Goal: Check status: Check status

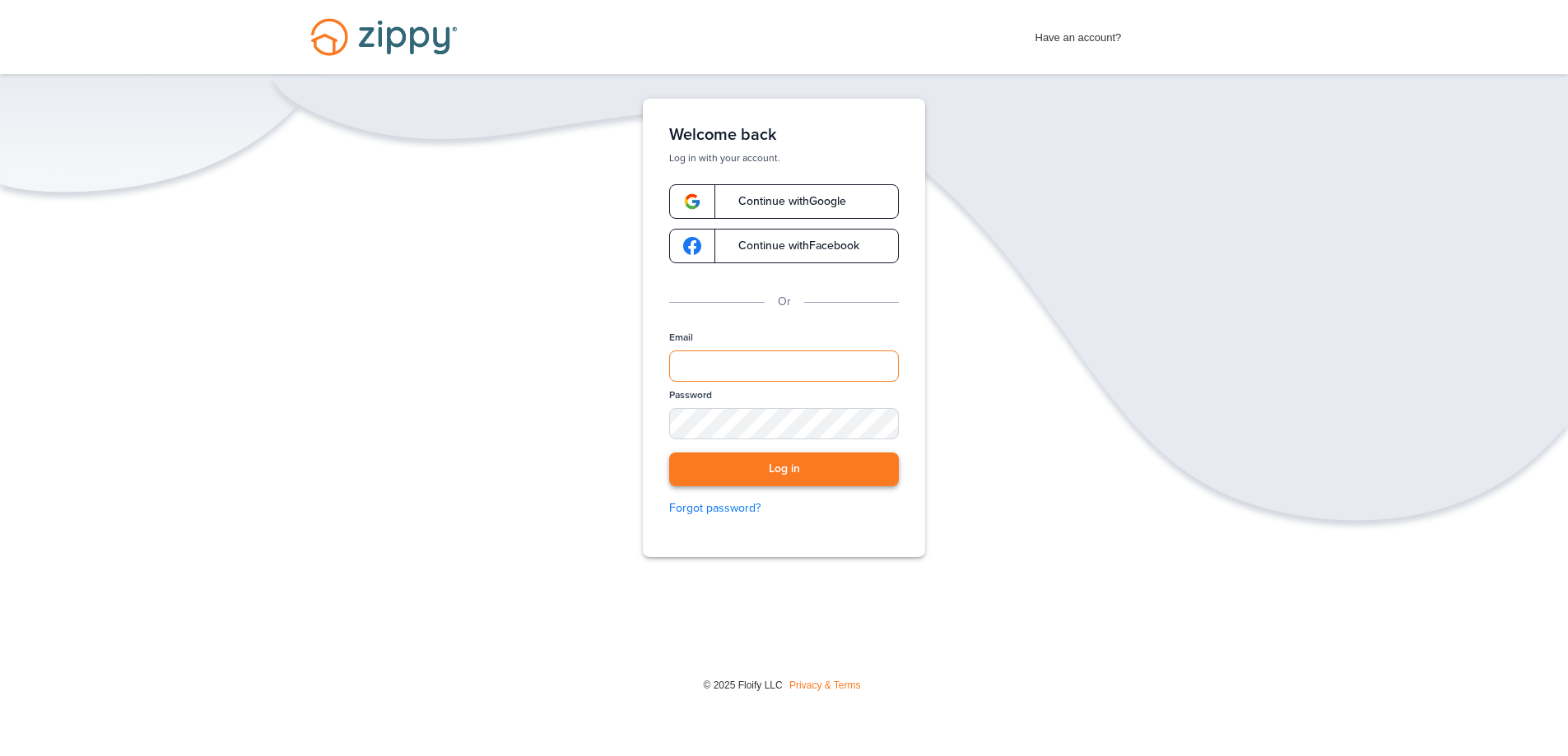
type input "**********"
click at [784, 458] on button "Log in" at bounding box center [784, 469] width 229 height 34
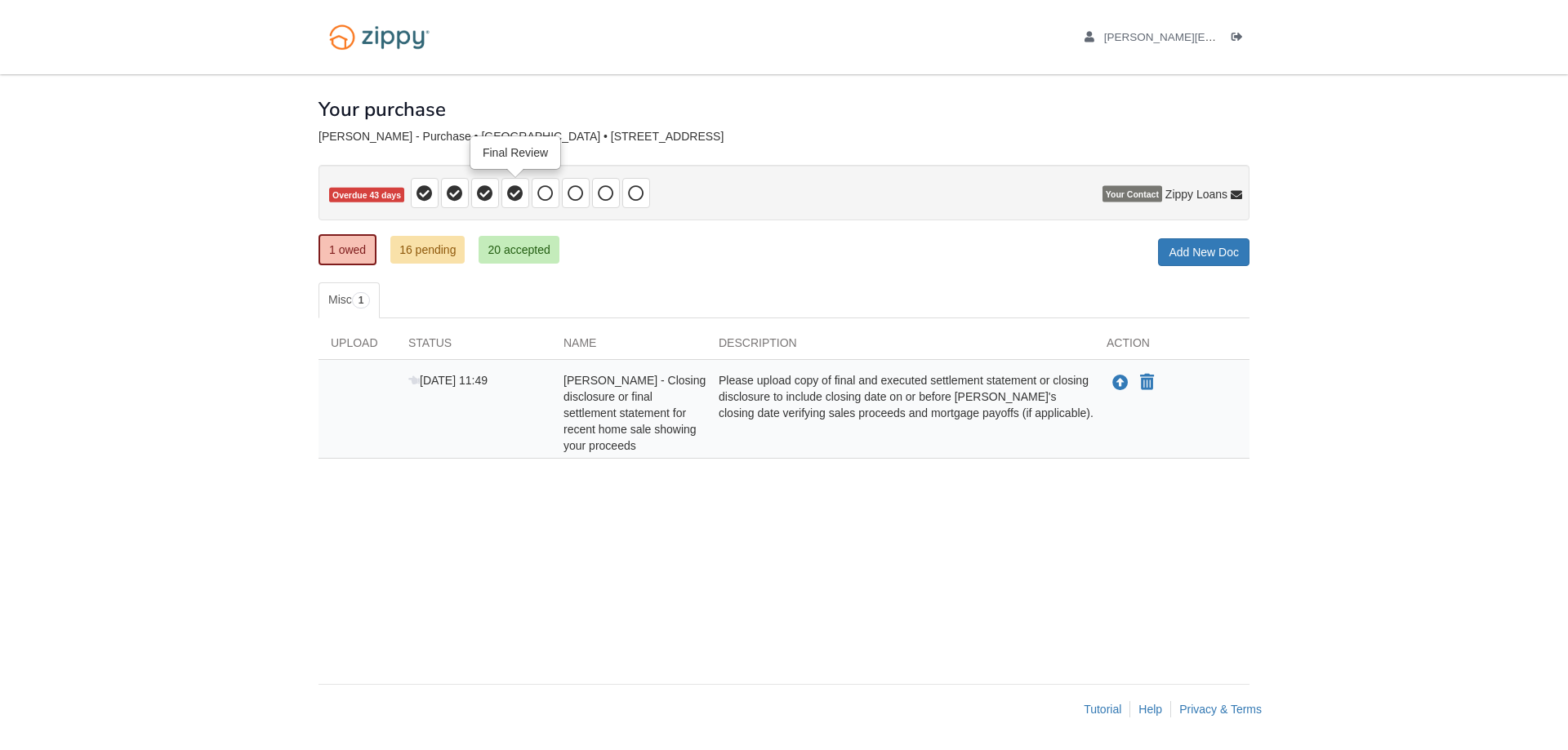
click at [517, 197] on icon at bounding box center [515, 193] width 16 height 16
click at [480, 193] on icon at bounding box center [485, 193] width 16 height 16
click at [429, 192] on icon at bounding box center [424, 193] width 16 height 16
click at [525, 252] on link "20 accepted" at bounding box center [518, 250] width 80 height 28
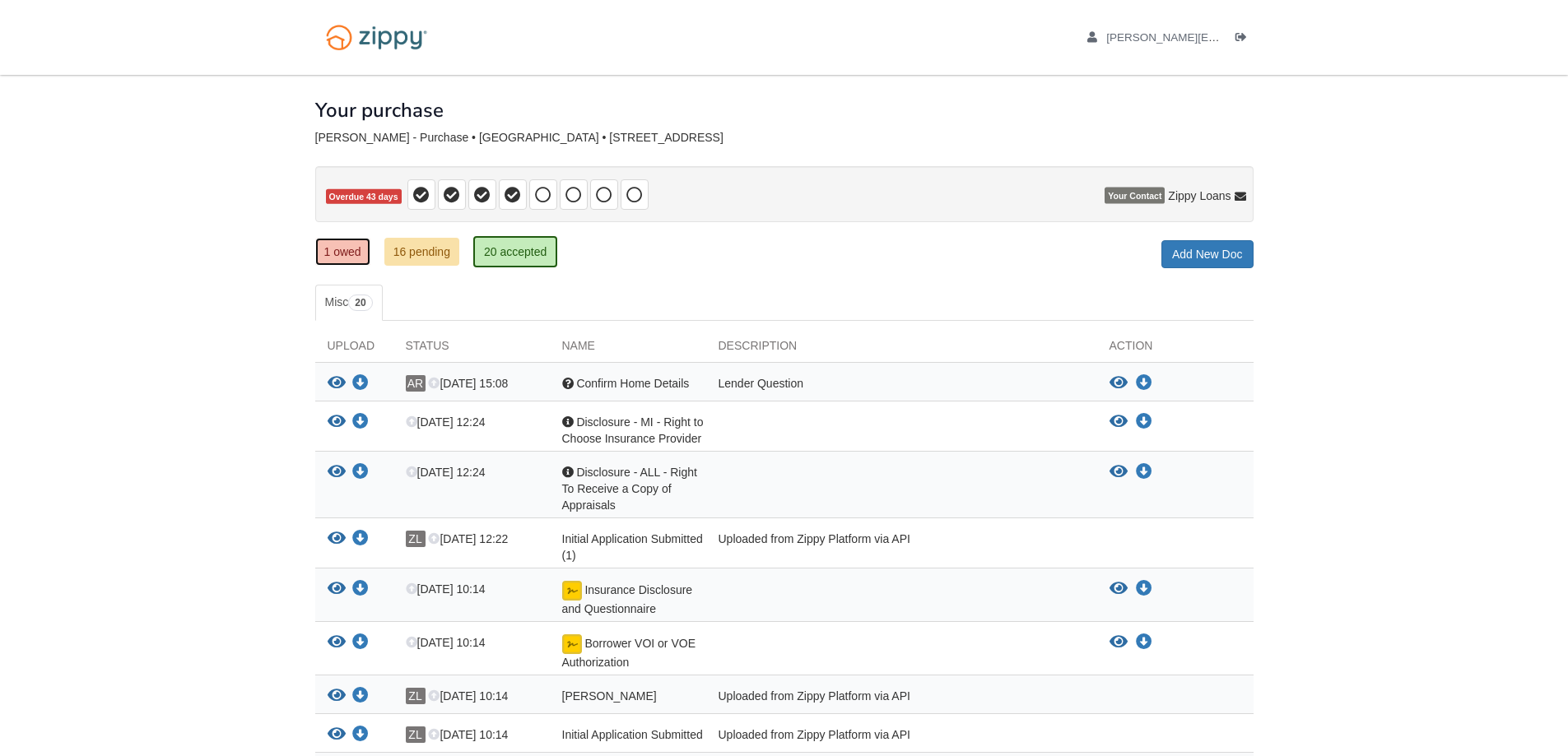
click at [354, 247] on link "1 owed" at bounding box center [342, 252] width 55 height 28
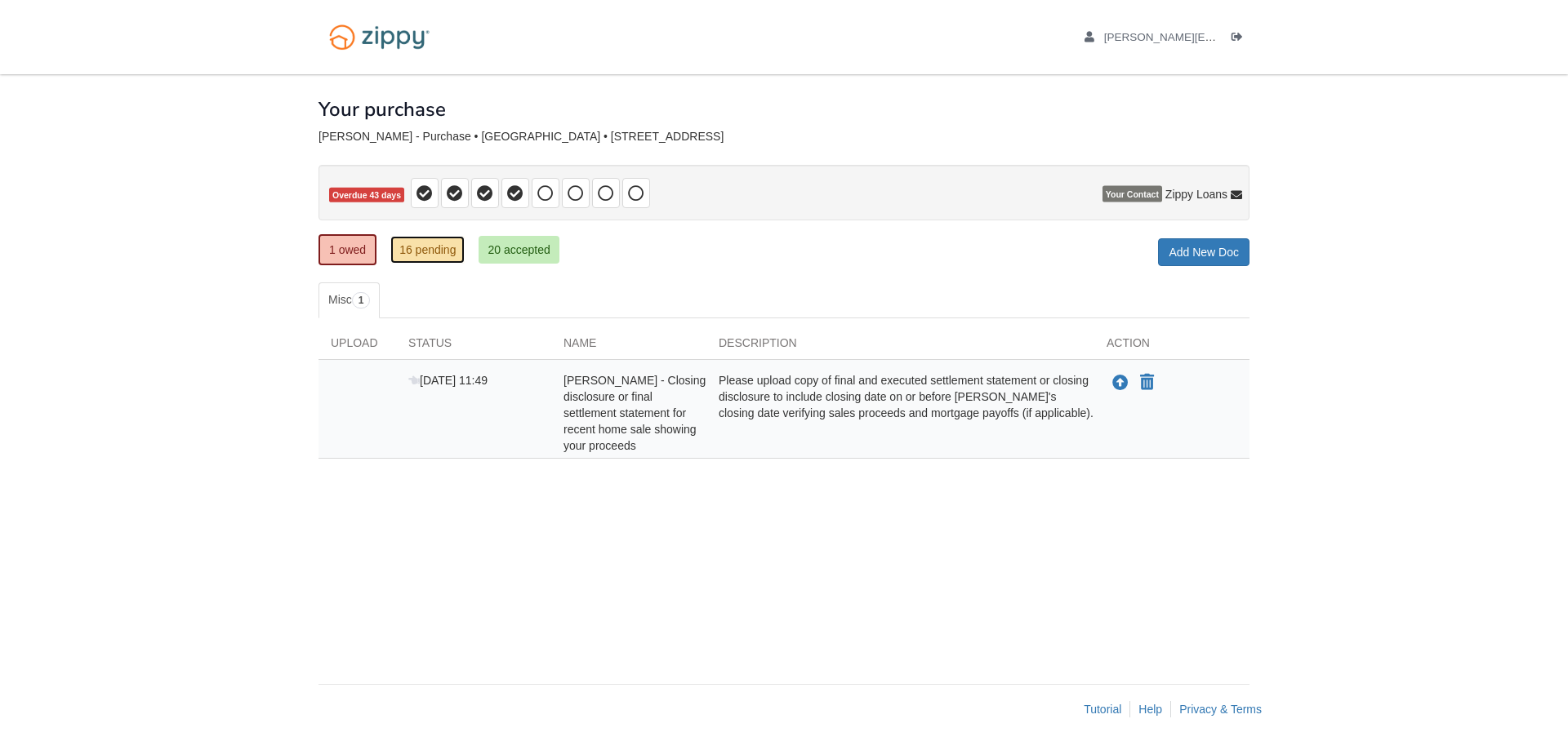
click at [439, 251] on link "16 pending" at bounding box center [427, 250] width 74 height 28
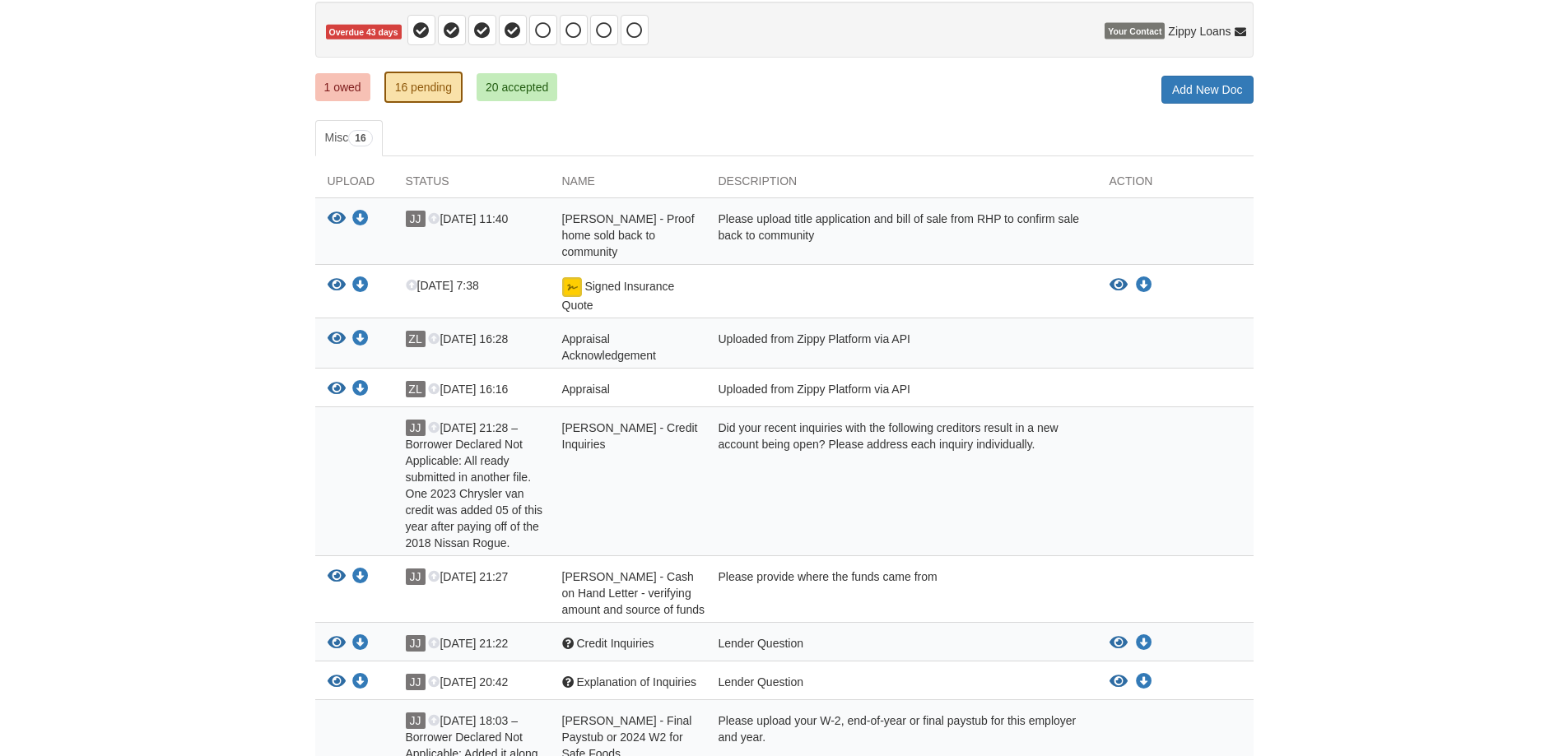
scroll to position [247, 0]
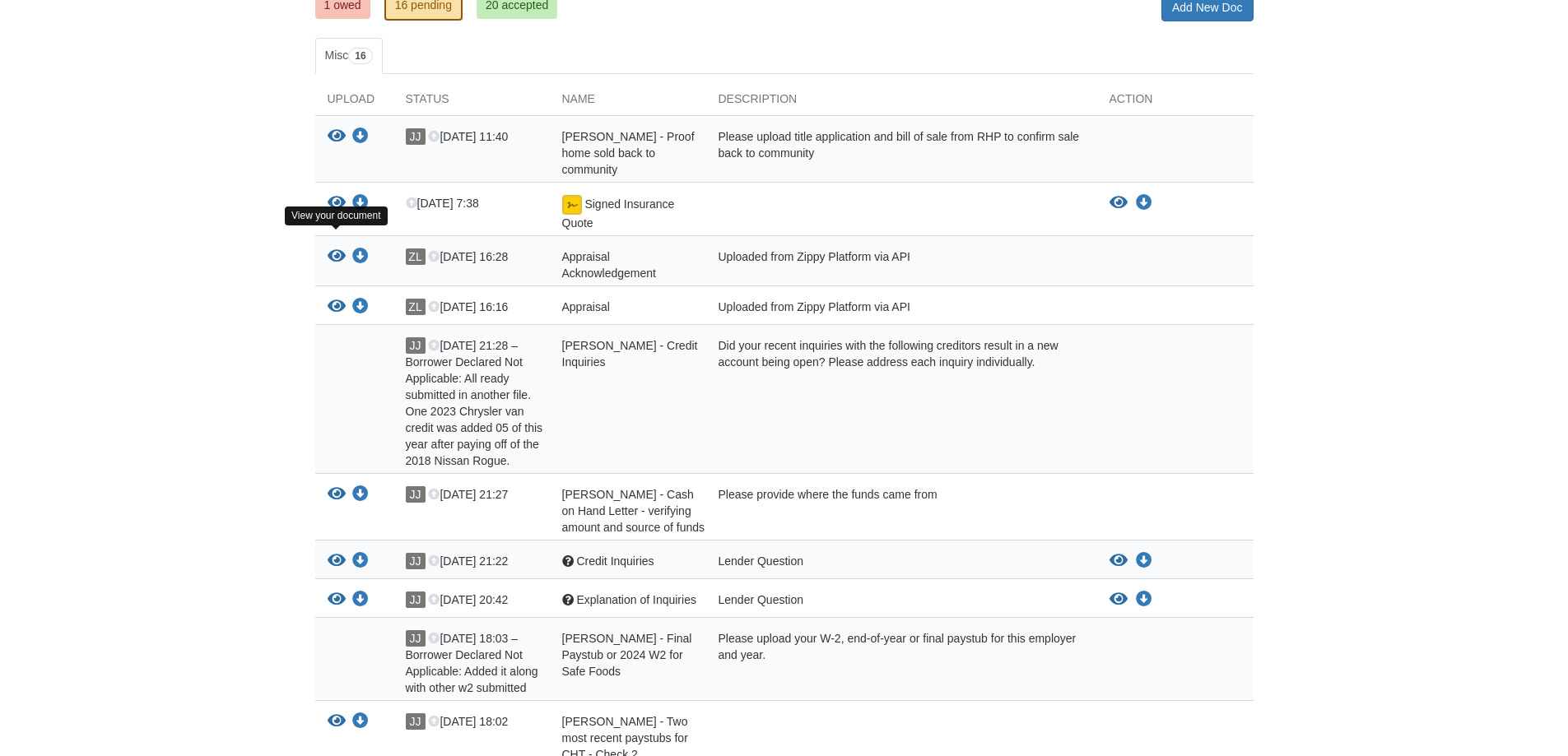
click at [333, 249] on icon "View Appraisal Acknowledgement" at bounding box center [336, 257] width 18 height 17
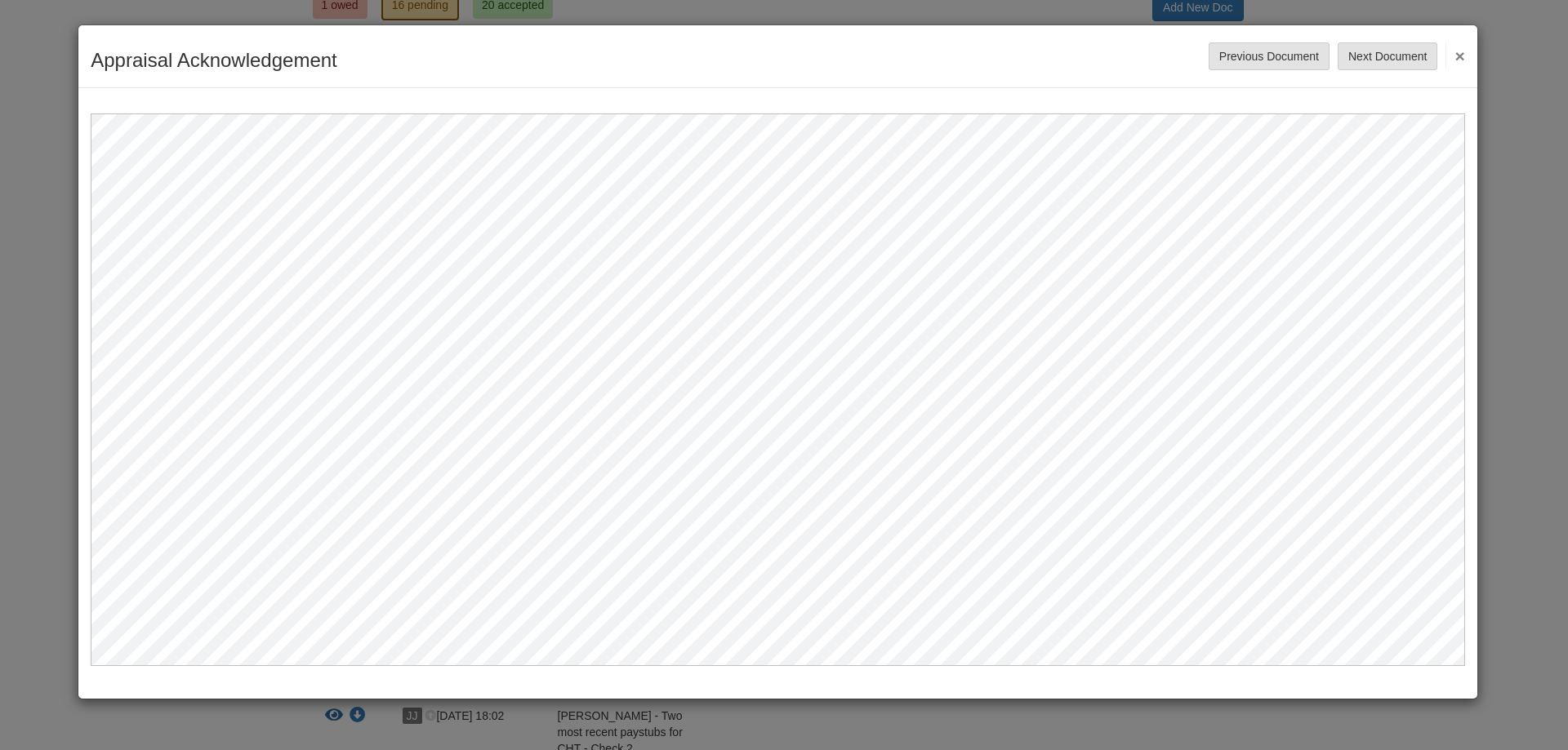
click at [1461, 54] on button "×" at bounding box center [1454, 55] width 18 height 29
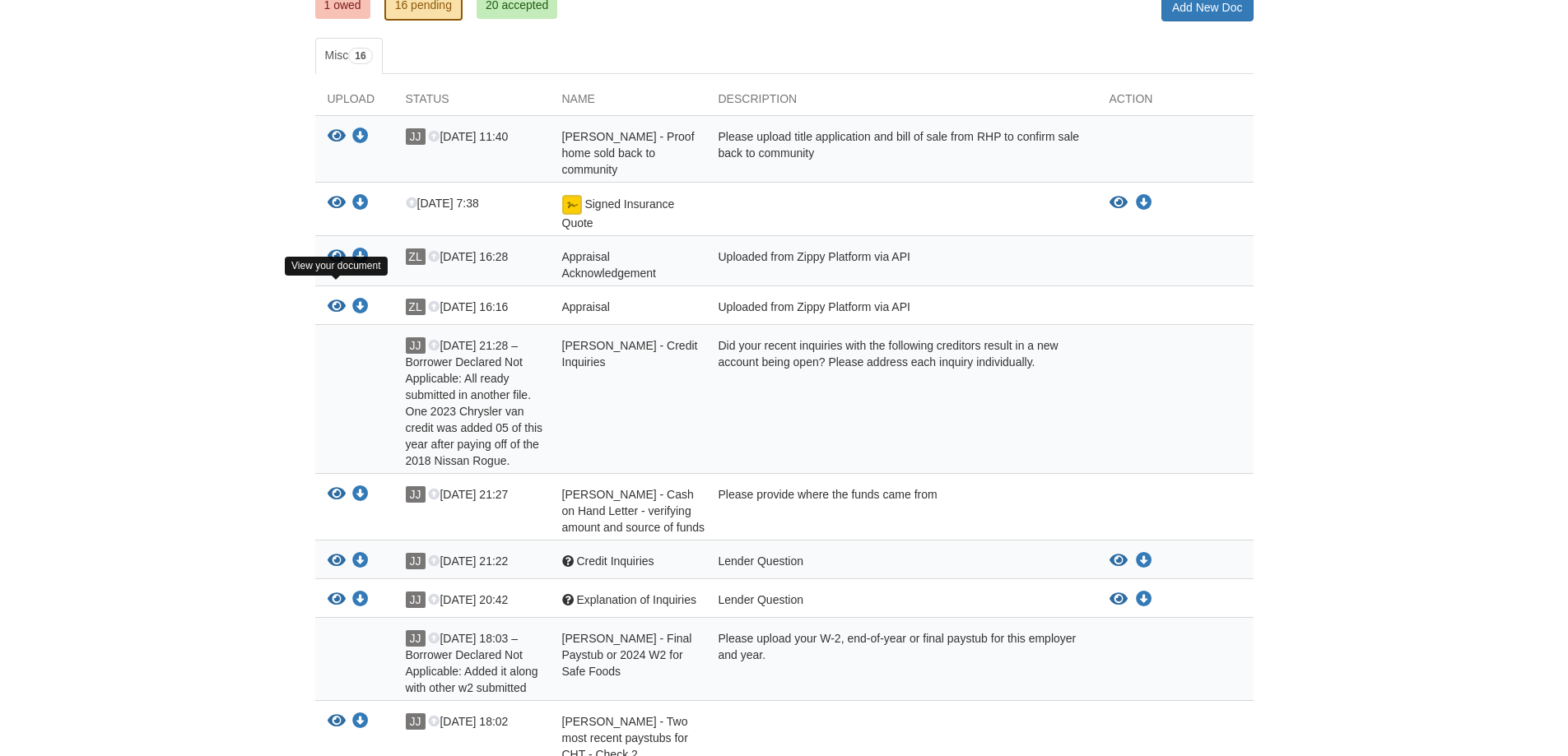
click at [328, 298] on icon "View Appraisal" at bounding box center [336, 306] width 18 height 17
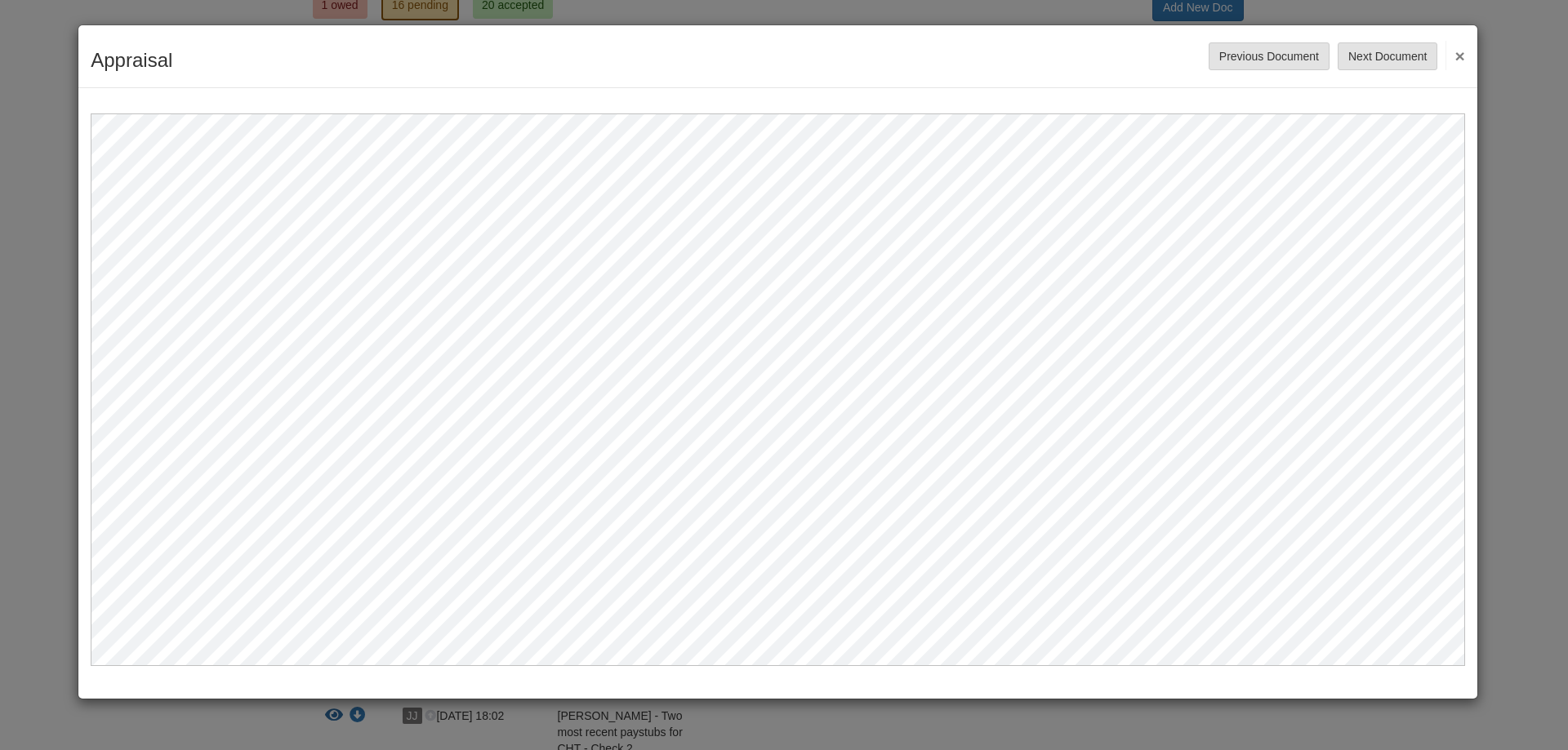
click at [1451, 51] on button "×" at bounding box center [1454, 55] width 18 height 29
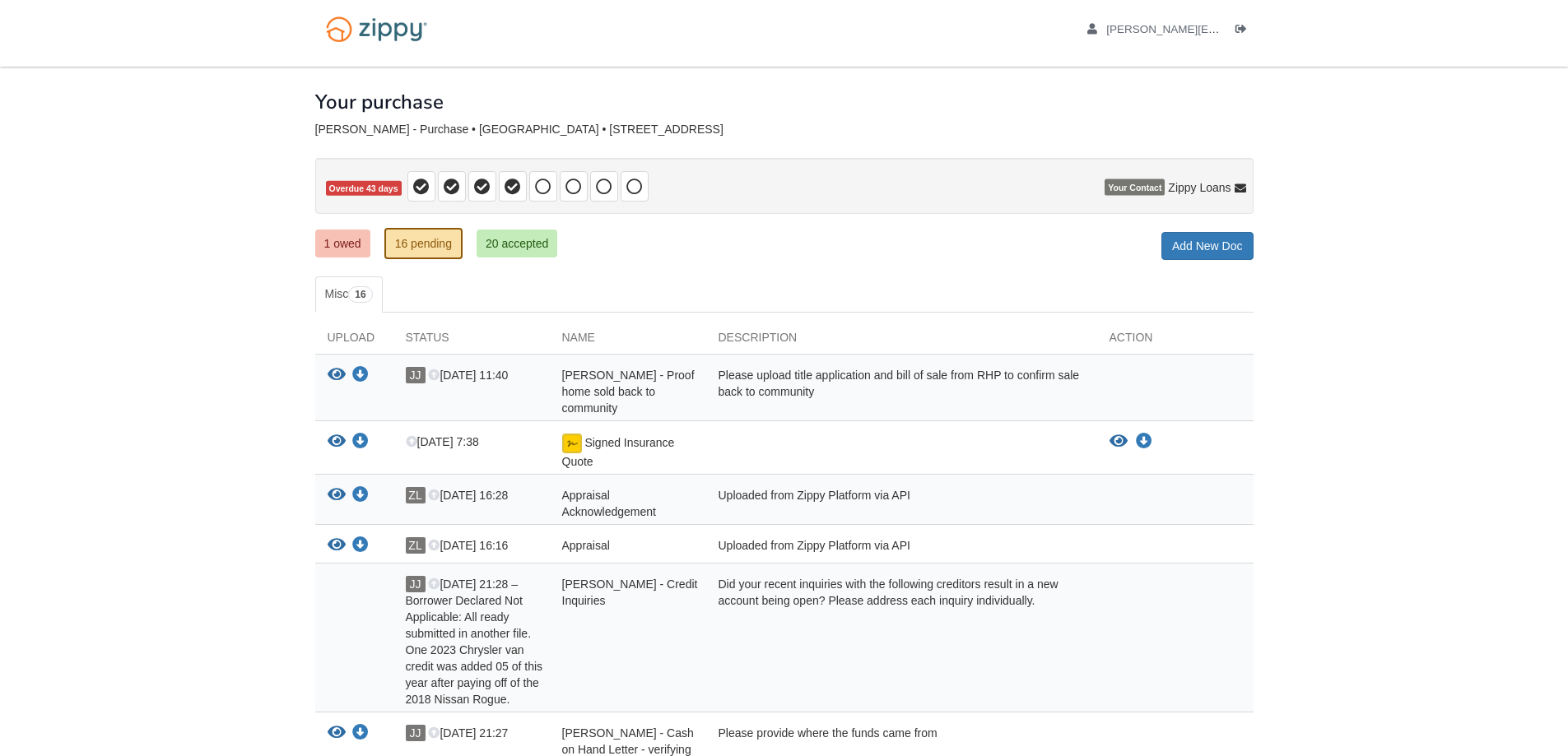
scroll to position [0, 0]
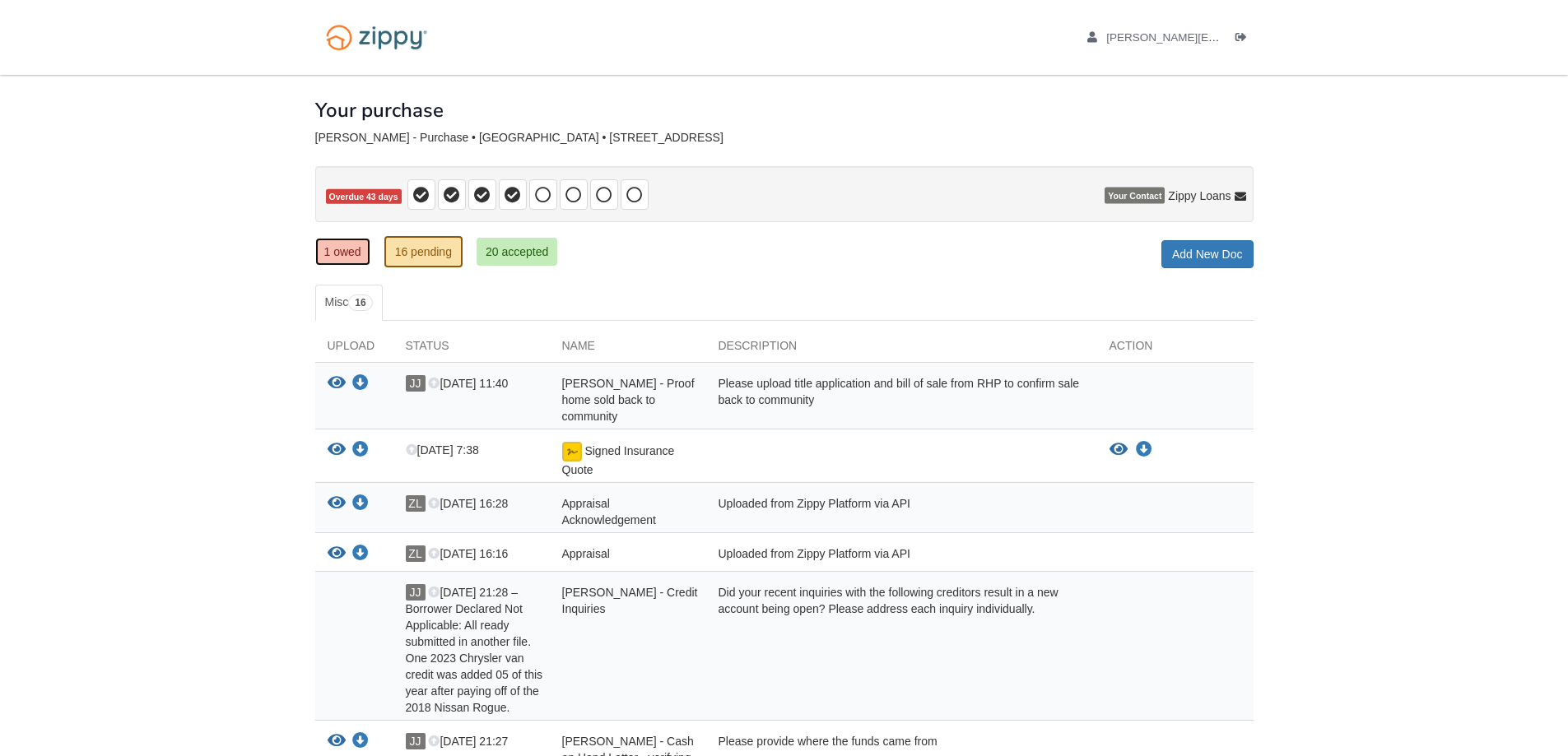
click at [332, 250] on link "1 owed" at bounding box center [342, 252] width 55 height 28
